Goal: Navigation & Orientation: Understand site structure

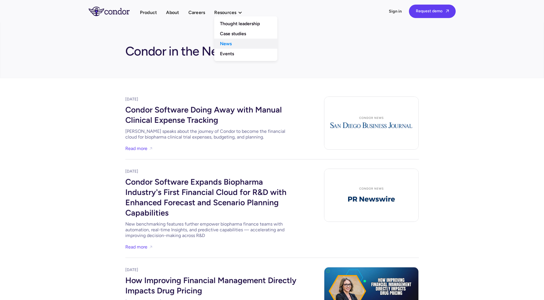
click at [236, 45] on link "News" at bounding box center [245, 44] width 63 height 10
click at [239, 29] on link "Case studies" at bounding box center [245, 34] width 63 height 10
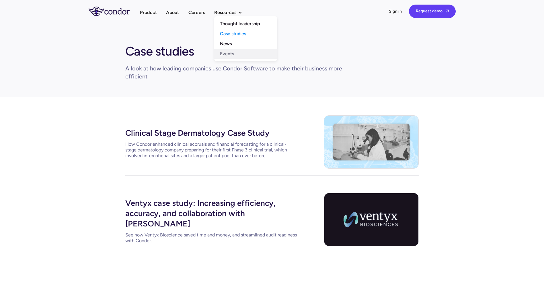
click at [237, 52] on link "Events" at bounding box center [245, 54] width 63 height 10
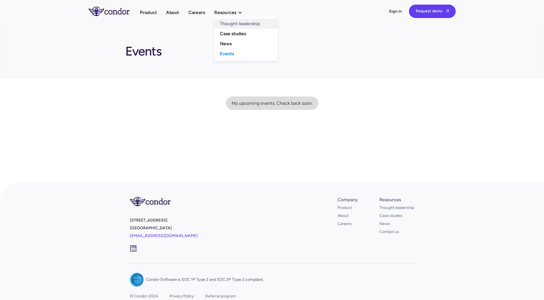
click at [238, 25] on link "Thought leadership" at bounding box center [245, 24] width 63 height 10
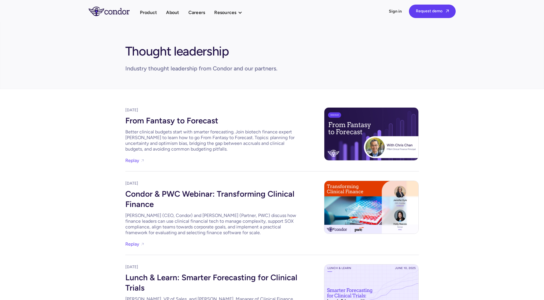
click at [159, 12] on ul "Product About Careers Resources Thought leadership Case studies News Events" at bounding box center [194, 13] width 108 height 8
click at [163, 11] on ul "Product About Careers Resources Thought leadership Case studies News Events" at bounding box center [194, 13] width 108 height 8
click at [170, 11] on link "About" at bounding box center [172, 13] width 13 height 8
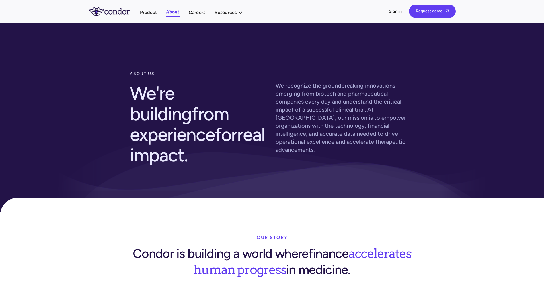
drag, startPoint x: 80, startPoint y: 157, endPoint x: 91, endPoint y: 46, distance: 111.2
click at [191, 16] on link "Careers" at bounding box center [197, 13] width 17 height 8
